Goal: Entertainment & Leisure: Consume media (video, audio)

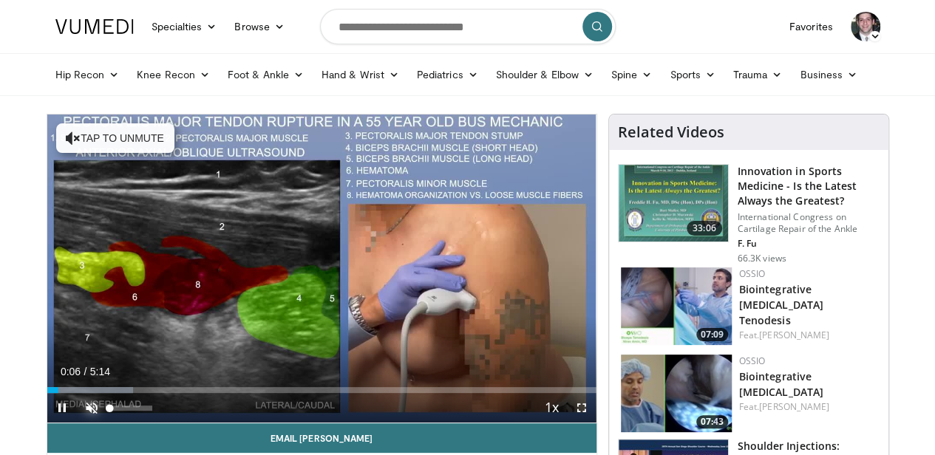
click at [91, 408] on span "Video Player" at bounding box center [92, 408] width 30 height 30
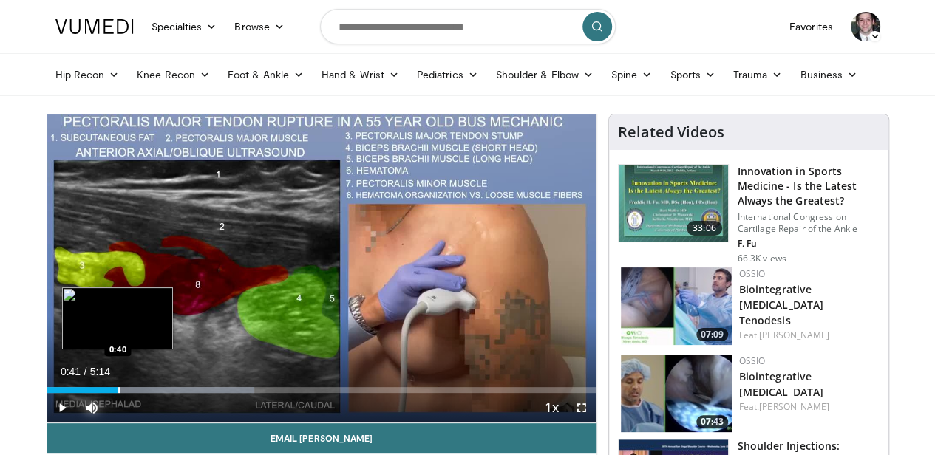
click at [118, 390] on div "Progress Bar" at bounding box center [118, 390] width 1 height 6
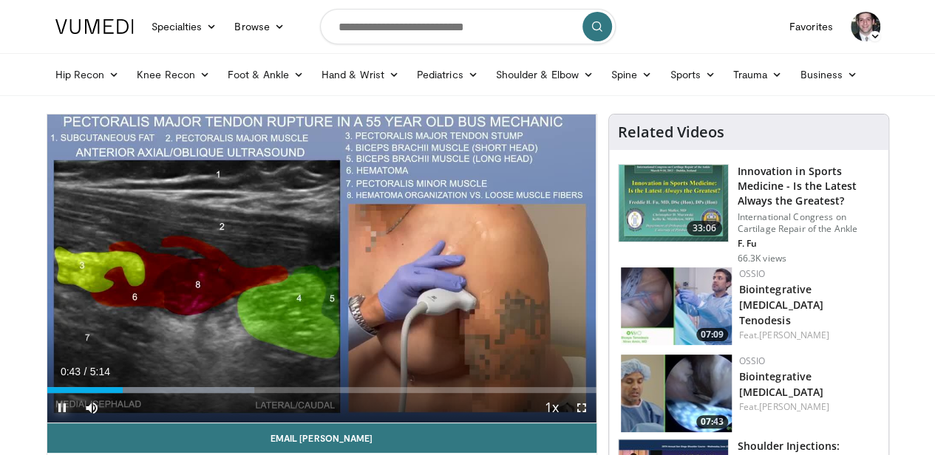
click at [61, 409] on span "Video Player" at bounding box center [62, 408] width 30 height 30
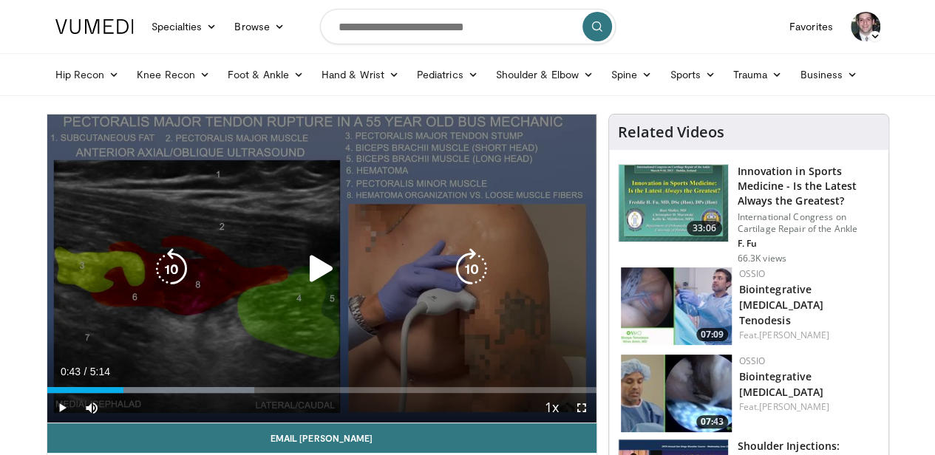
click at [321, 266] on icon "Video Player" at bounding box center [321, 268] width 41 height 41
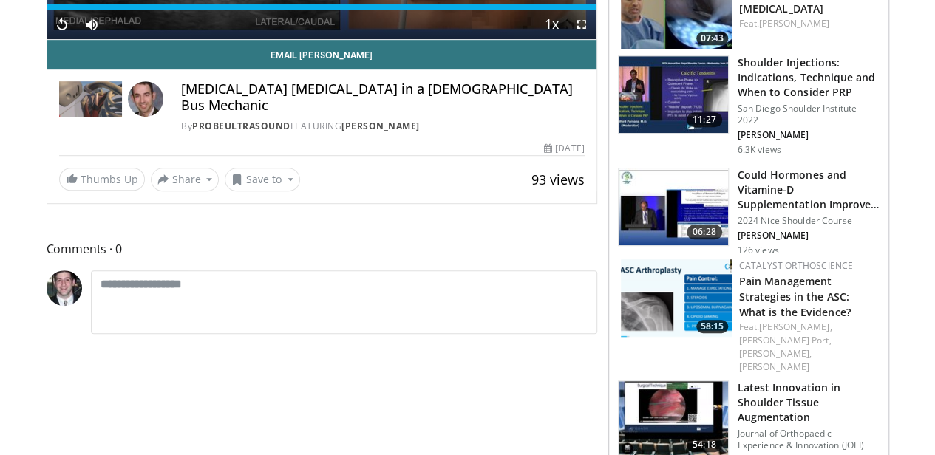
scroll to position [394, 0]
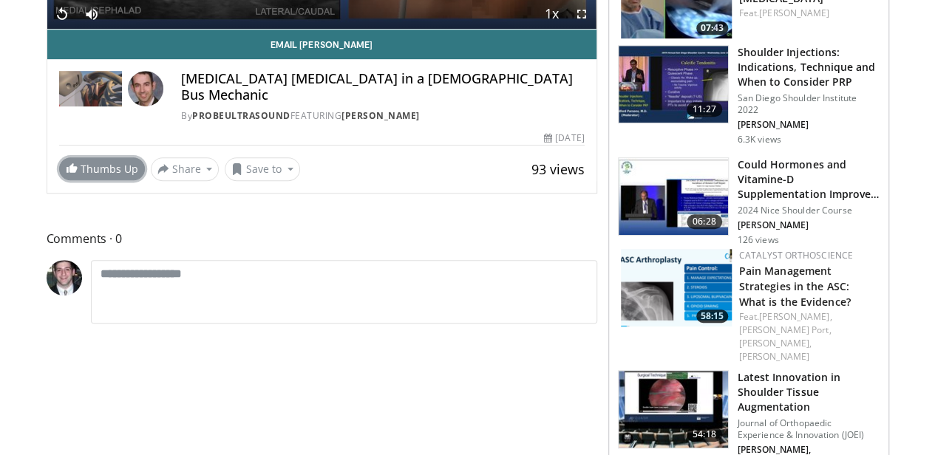
click at [70, 162] on span at bounding box center [72, 168] width 12 height 12
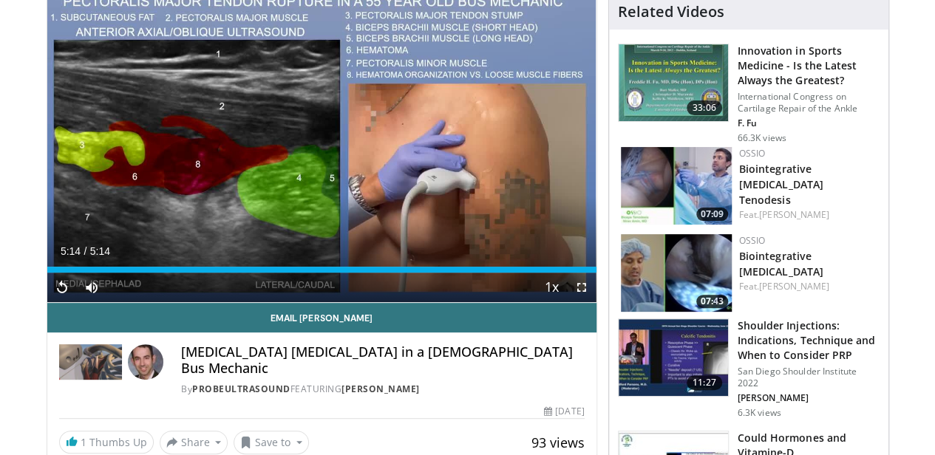
scroll to position [0, 0]
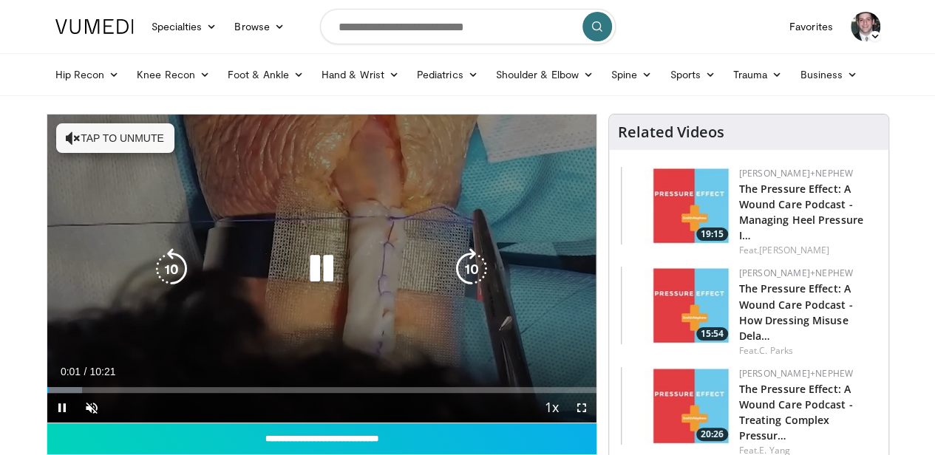
click at [109, 136] on button "Tap to unmute" at bounding box center [115, 138] width 118 height 30
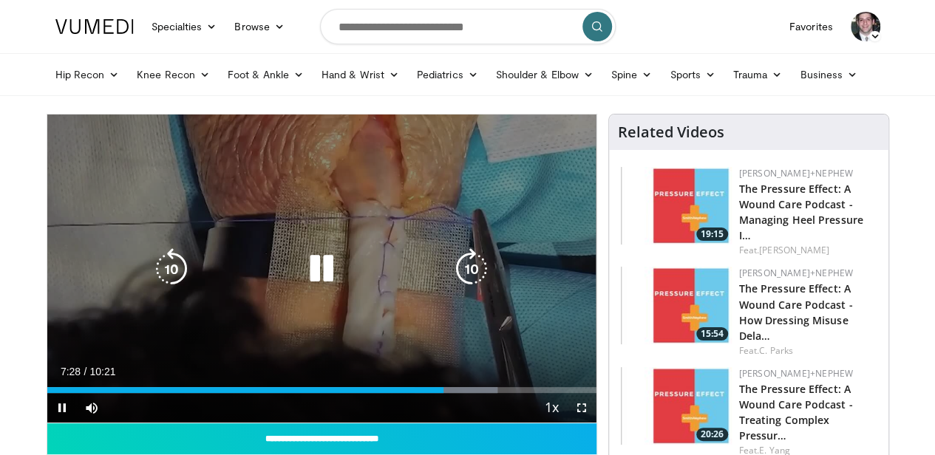
click at [318, 273] on icon "Video Player" at bounding box center [321, 268] width 41 height 41
